Goal: Information Seeking & Learning: Compare options

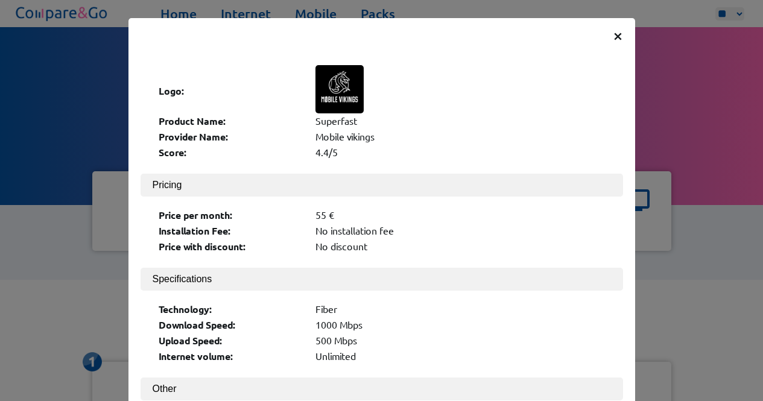
scroll to position [437, 0]
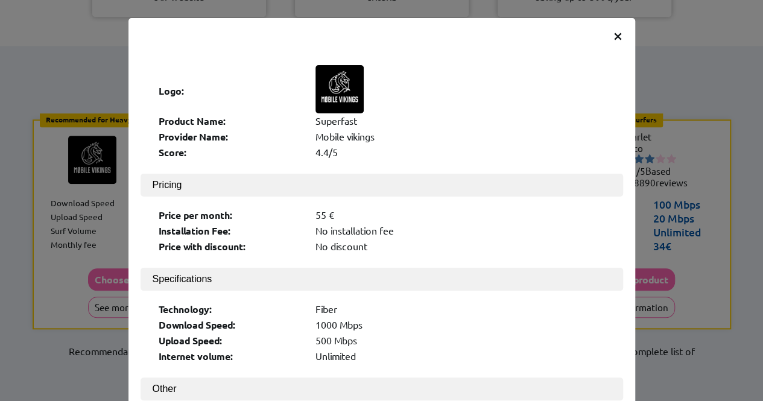
click at [613, 34] on span "×" at bounding box center [618, 35] width 10 height 22
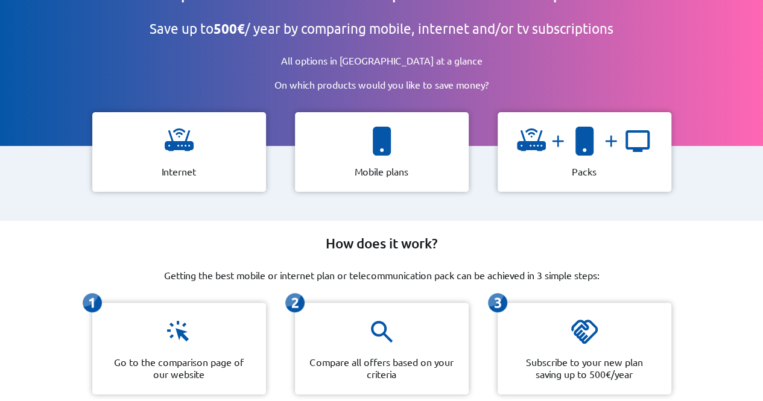
scroll to position [60, 0]
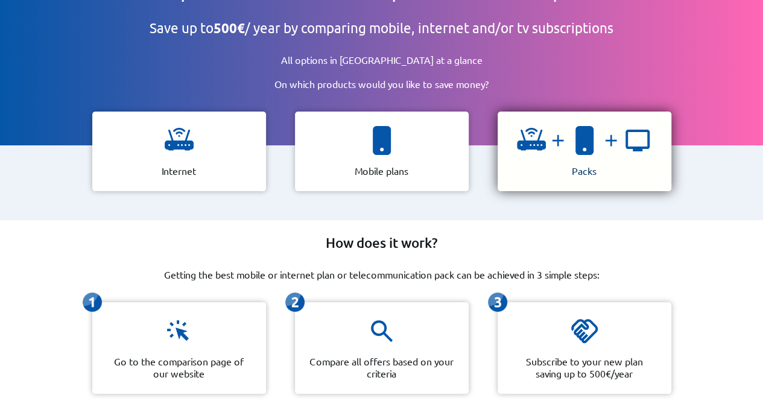
click at [527, 126] on img at bounding box center [531, 140] width 29 height 29
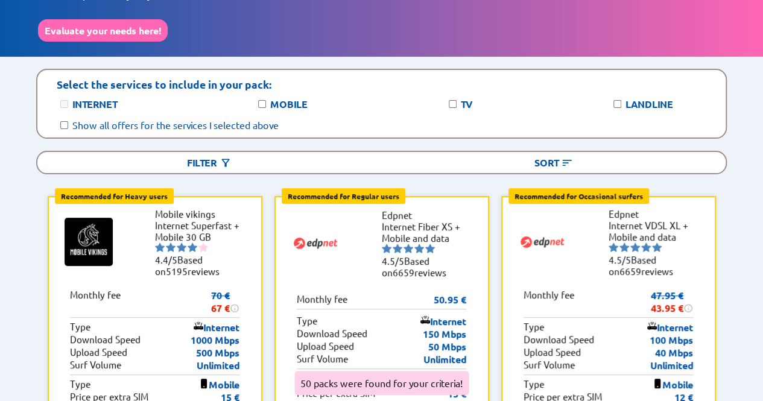
scroll to position [77, 0]
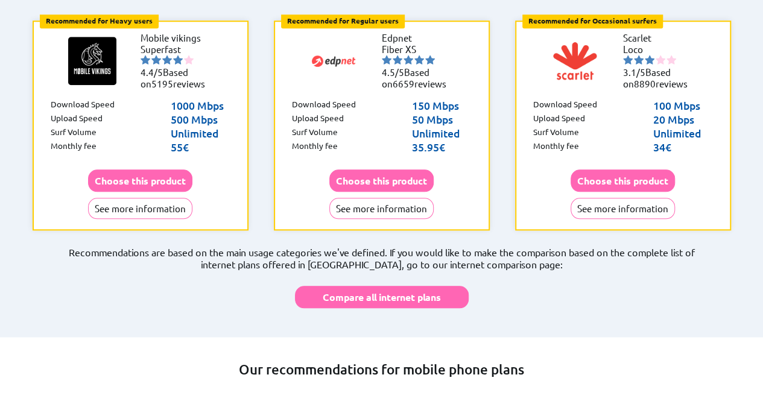
scroll to position [564, 0]
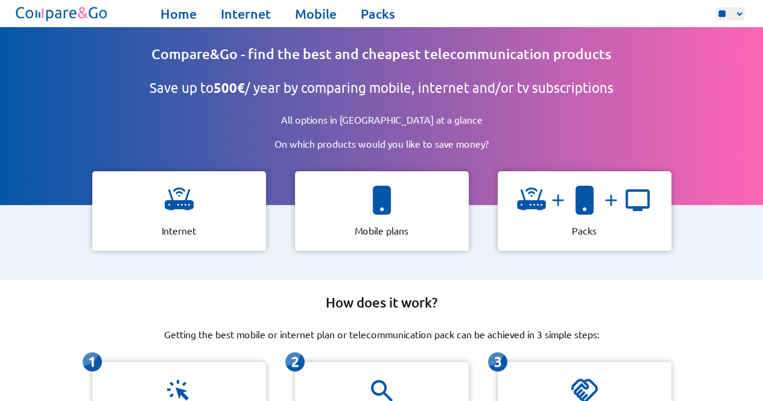
click at [377, 89] on h2 "Save up to 500€ / year by comparing mobile, internet and/or tv subscriptions" at bounding box center [382, 88] width 464 height 17
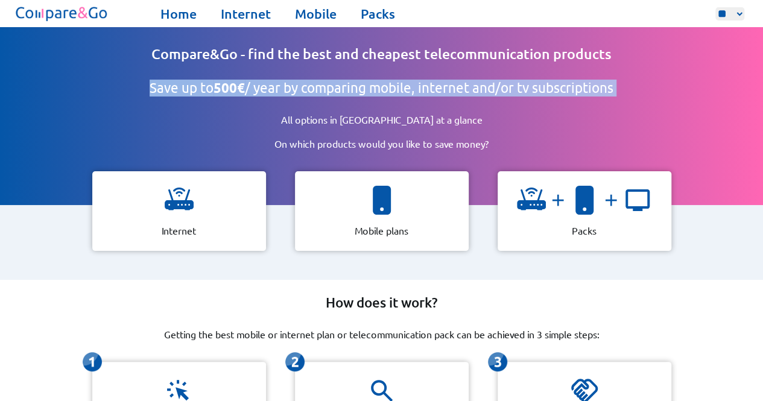
click at [377, 89] on h2 "Save up to 500€ / year by comparing mobile, internet and/or tv subscriptions" at bounding box center [382, 88] width 464 height 17
click at [330, 86] on h2 "Save up to 500€ / year by comparing mobile, internet and/or tv subscriptions" at bounding box center [382, 88] width 464 height 17
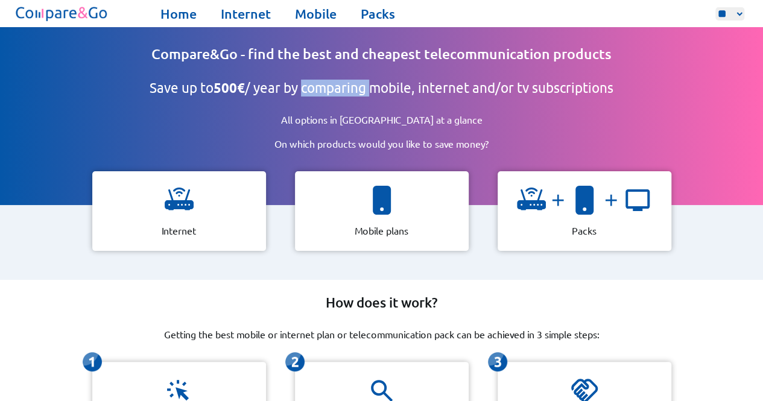
click at [330, 86] on h2 "Save up to 500€ / year by comparing mobile, internet and/or tv subscriptions" at bounding box center [382, 88] width 464 height 17
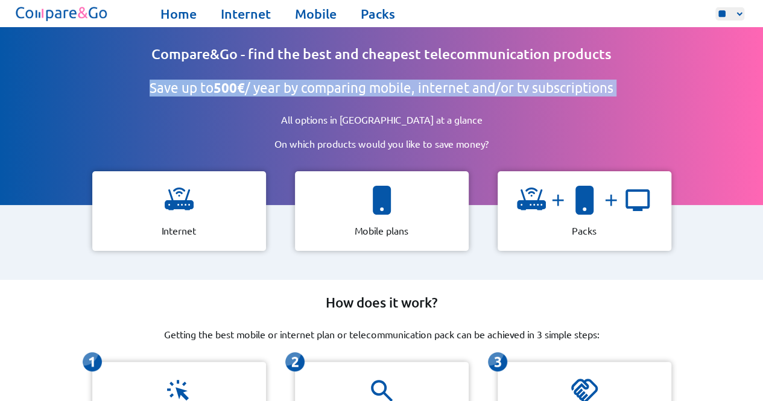
click at [330, 86] on h2 "Save up to 500€ / year by comparing mobile, internet and/or tv subscriptions" at bounding box center [382, 88] width 464 height 17
click at [326, 91] on h2 "Save up to 500€ / year by comparing mobile, internet and/or tv subscriptions" at bounding box center [382, 88] width 464 height 17
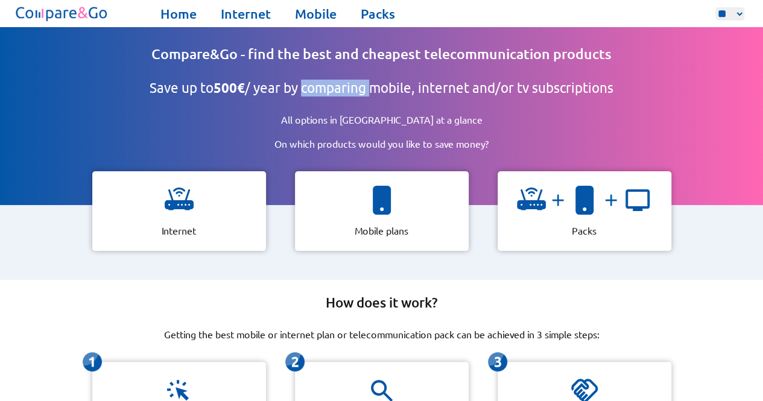
click at [326, 91] on h2 "Save up to 500€ / year by comparing mobile, internet and/or tv subscriptions" at bounding box center [382, 88] width 464 height 17
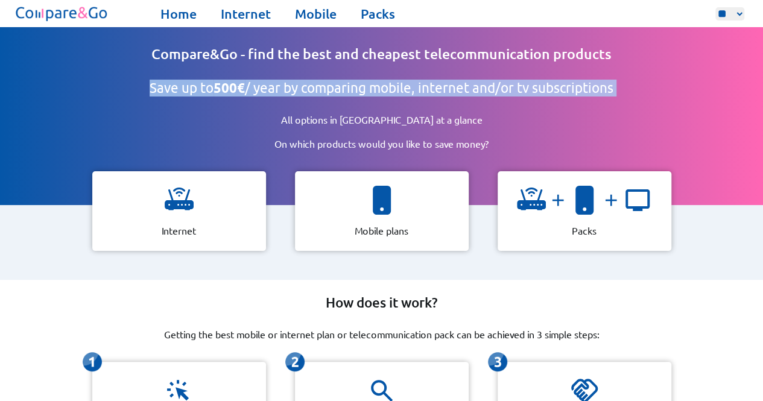
click at [326, 91] on h2 "Save up to 500€ / year by comparing mobile, internet and/or tv subscriptions" at bounding box center [382, 88] width 464 height 17
click at [311, 89] on h2 "Save up to 500€ / year by comparing mobile, internet and/or tv subscriptions" at bounding box center [382, 88] width 464 height 17
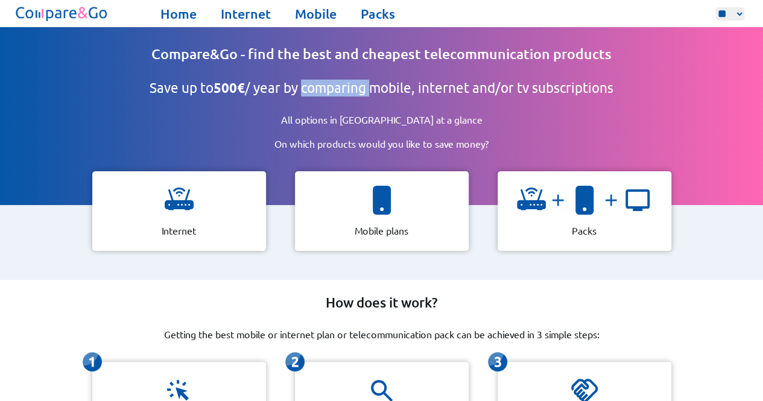
click at [311, 89] on h2 "Save up to 500€ / year by comparing mobile, internet and/or tv subscriptions" at bounding box center [382, 88] width 464 height 17
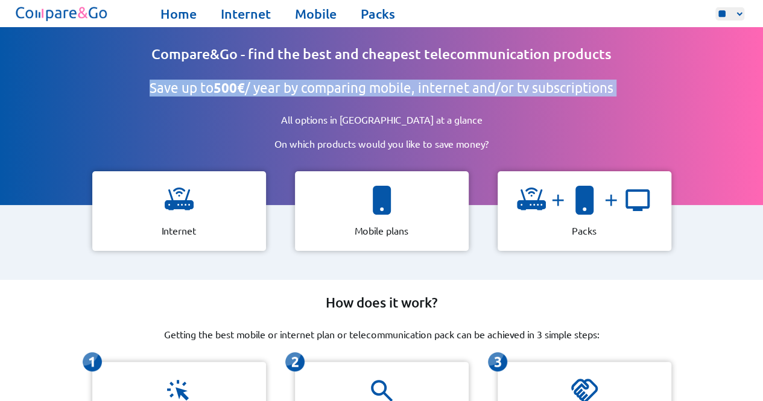
click at [311, 89] on h2 "Save up to 500€ / year by comparing mobile, internet and/or tv subscriptions" at bounding box center [382, 88] width 464 height 17
click at [333, 90] on h2 "Save up to 500€ / year by comparing mobile, internet and/or tv subscriptions" at bounding box center [382, 88] width 464 height 17
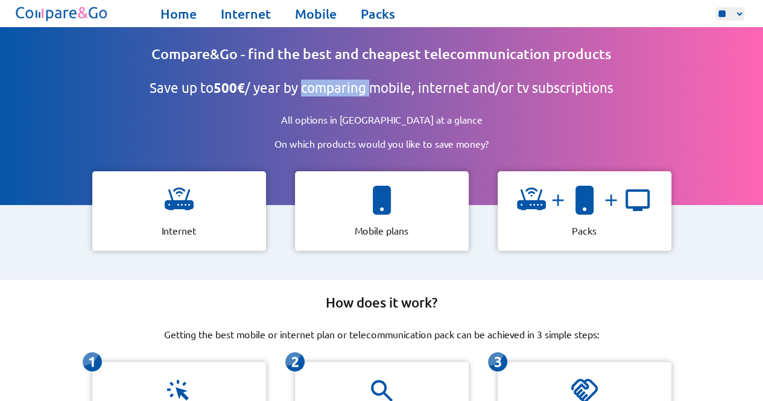
click at [333, 90] on h2 "Save up to 500€ / year by comparing mobile, internet and/or tv subscriptions" at bounding box center [382, 88] width 464 height 17
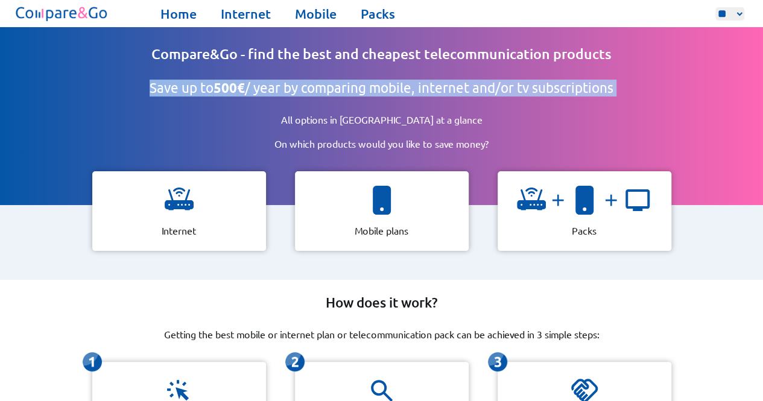
click at [333, 90] on h2 "Save up to 500€ / year by comparing mobile, internet and/or tv subscriptions" at bounding box center [382, 88] width 464 height 17
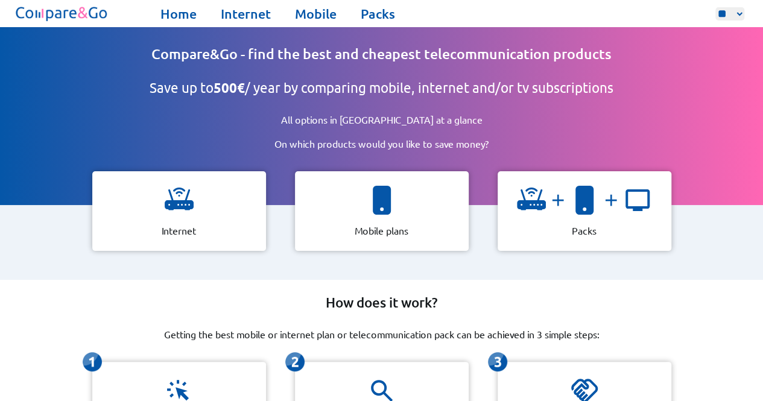
click at [318, 113] on p "All options in Belgium at a glance" at bounding box center [381, 119] width 279 height 12
click at [349, 116] on p "All options in Belgium at a glance" at bounding box center [381, 119] width 279 height 12
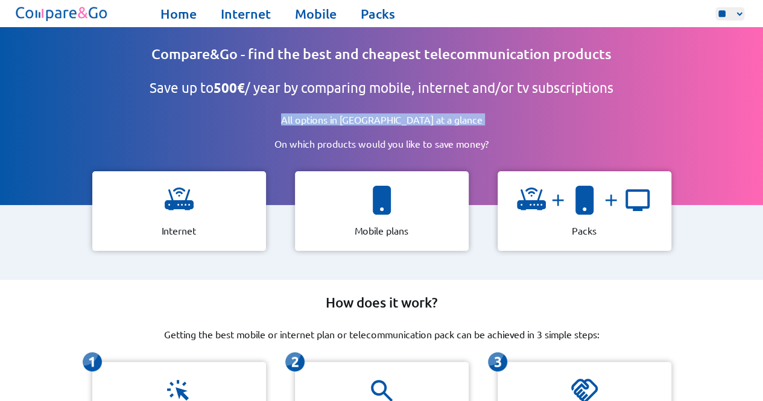
click at [349, 116] on p "All options in Belgium at a glance" at bounding box center [381, 119] width 279 height 12
click at [382, 118] on p "All options in Belgium at a glance" at bounding box center [381, 119] width 279 height 12
